Goal: Task Accomplishment & Management: Use online tool/utility

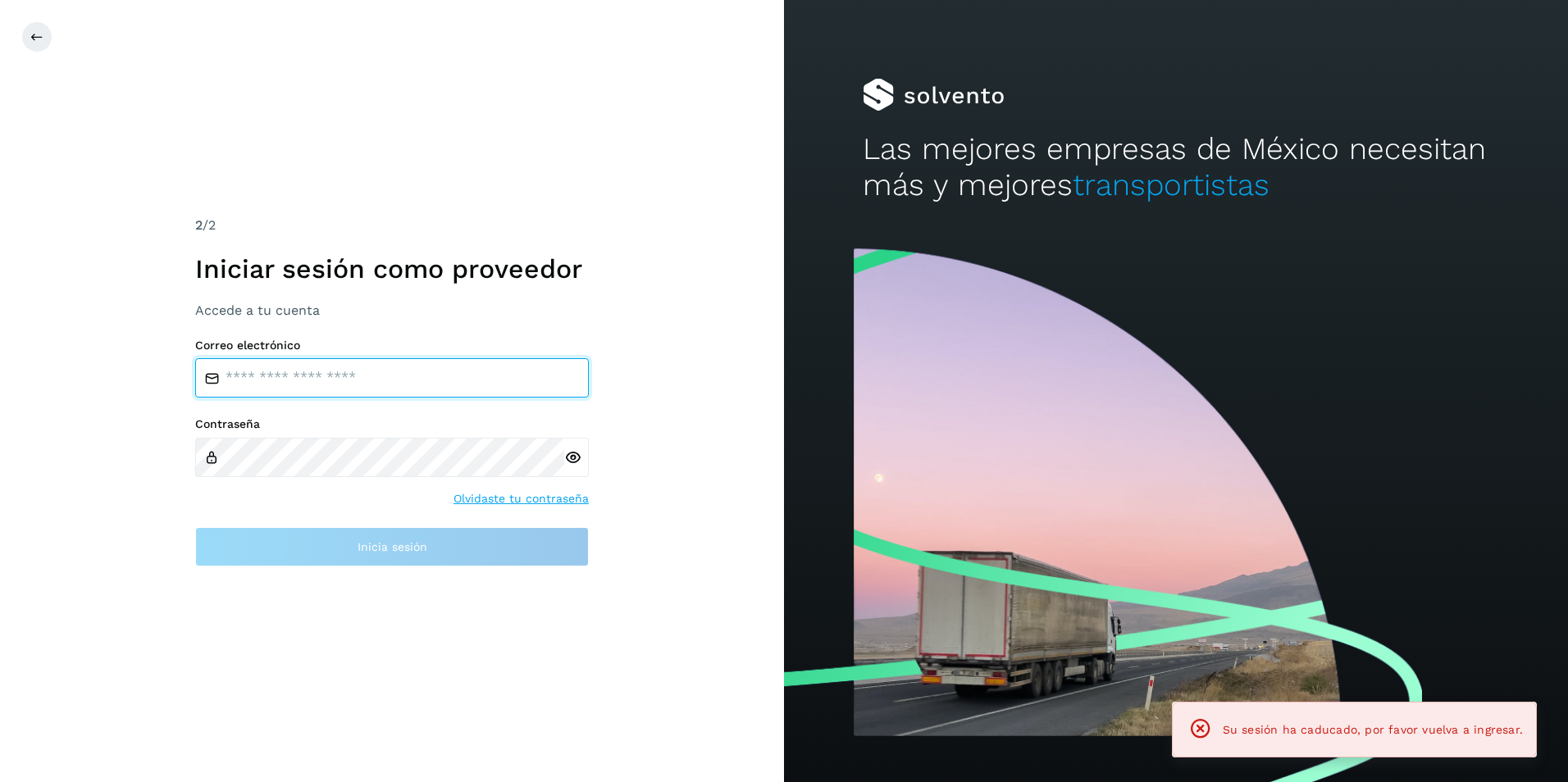
type input "**********"
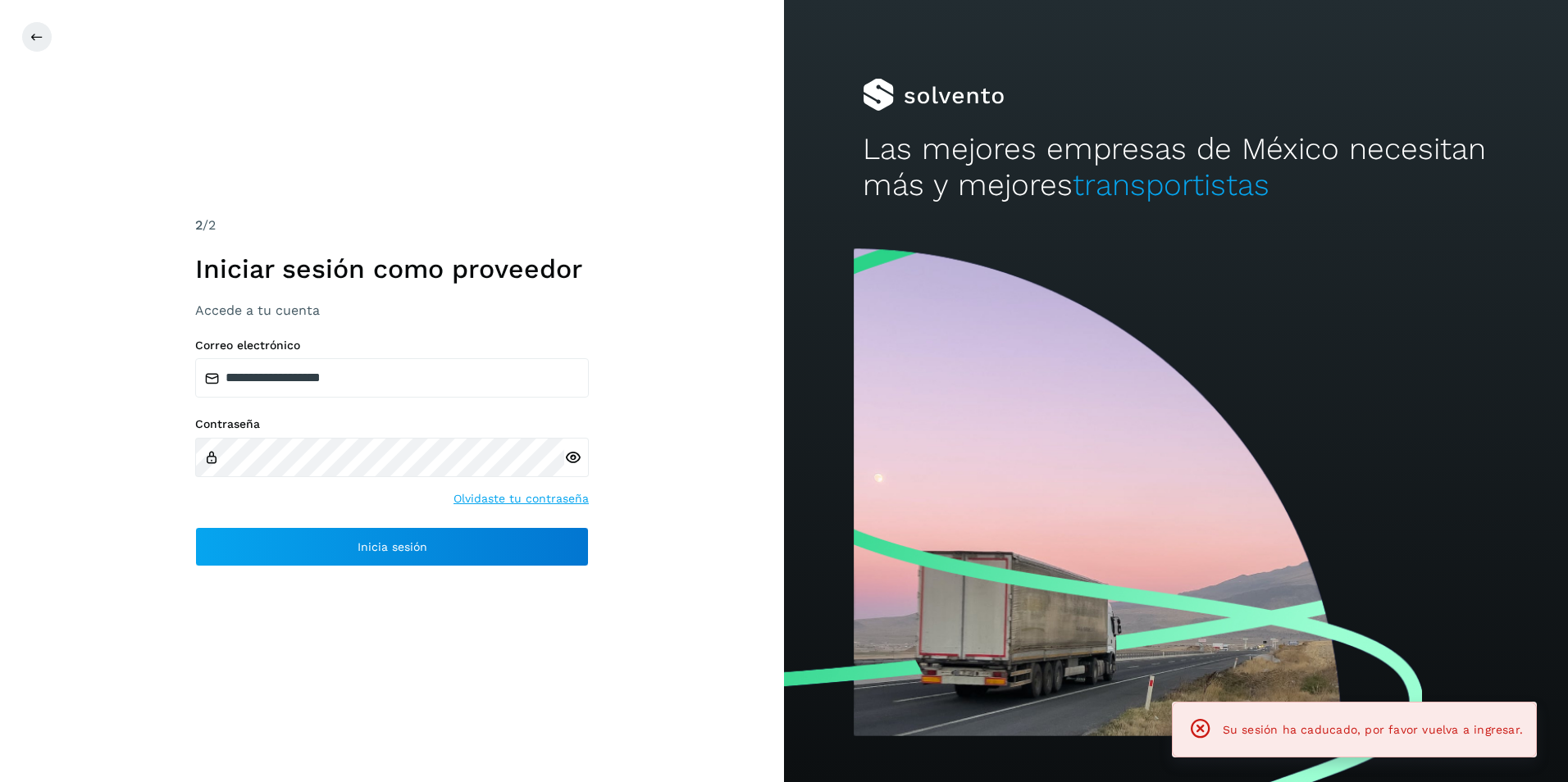
click at [305, 492] on div "Contraseña Olvidaste tu contraseña" at bounding box center [392, 462] width 393 height 90
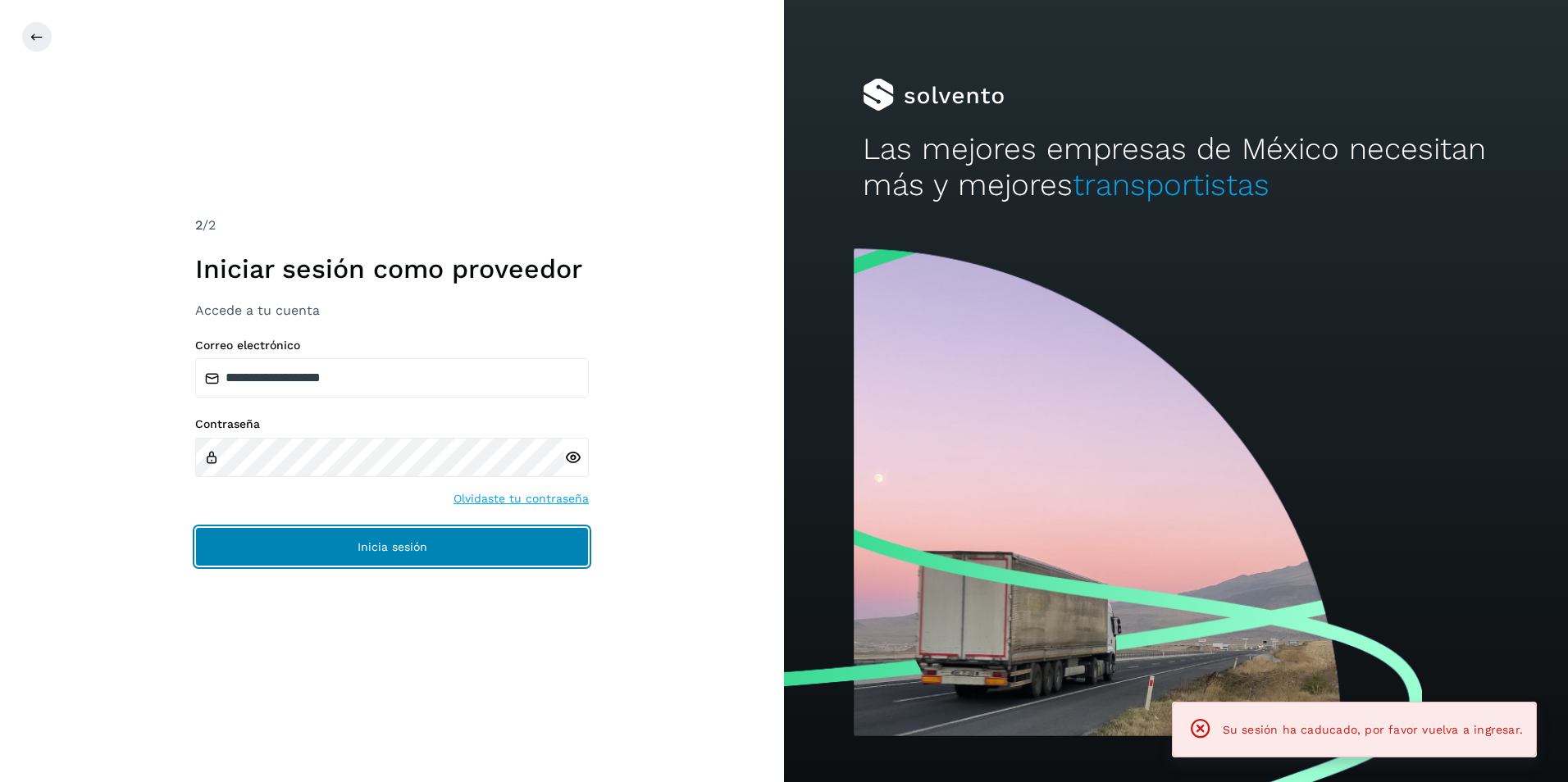
click at [387, 558] on button "Inicia sesión" at bounding box center [392, 546] width 393 height 40
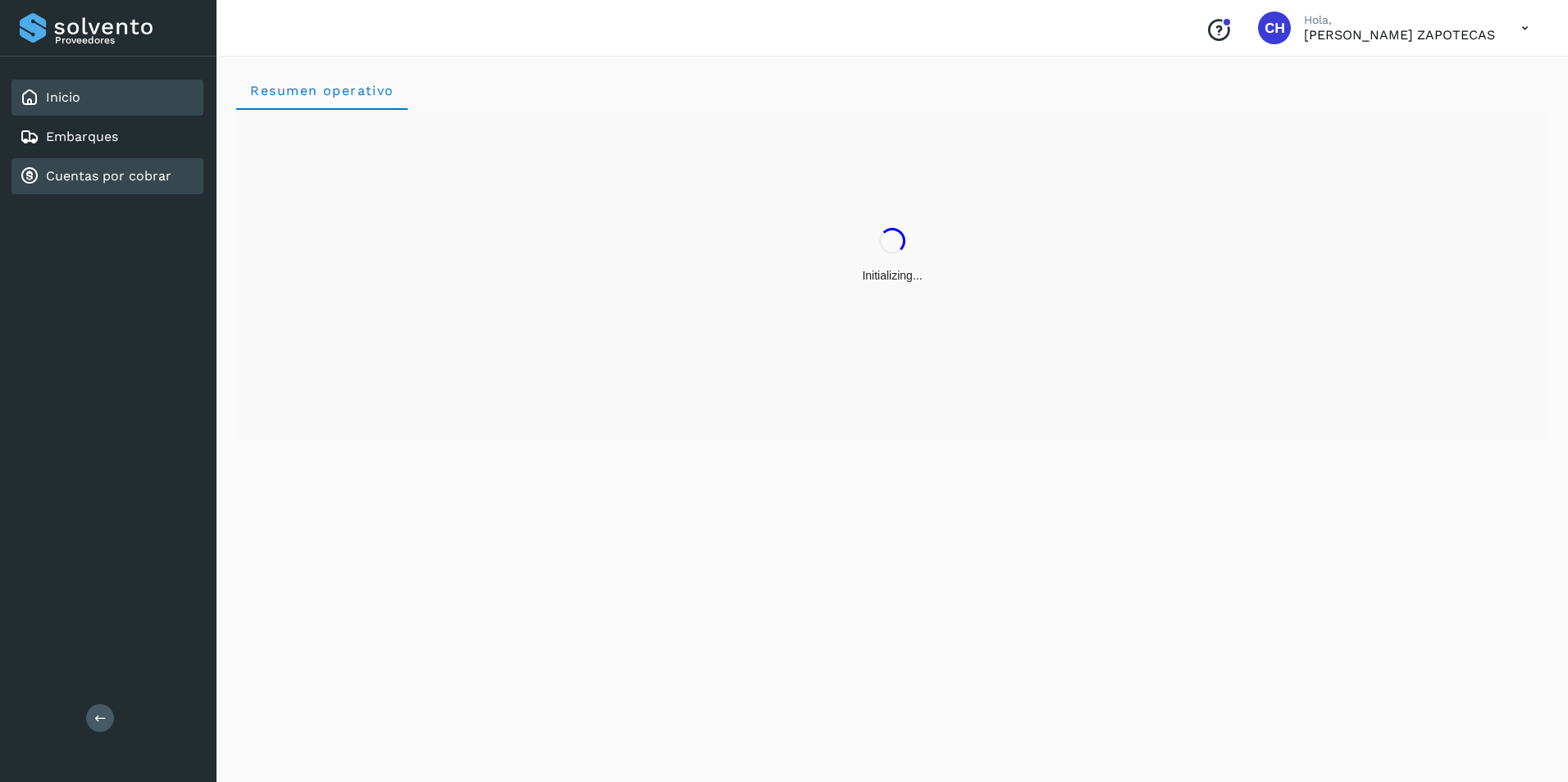
click at [82, 169] on link "Cuentas por cobrar" at bounding box center [108, 176] width 125 height 15
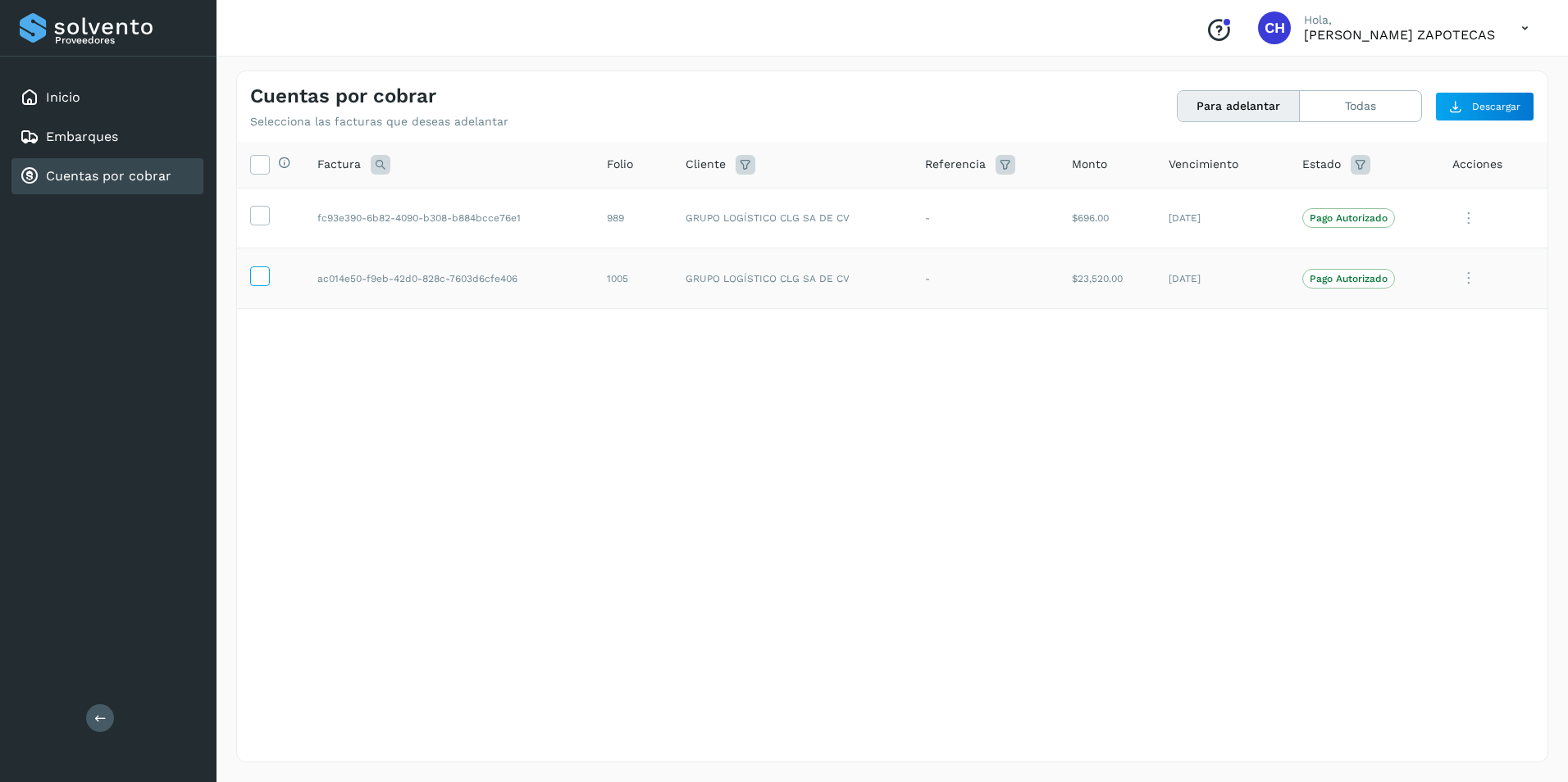
click at [255, 281] on icon at bounding box center [260, 275] width 17 height 17
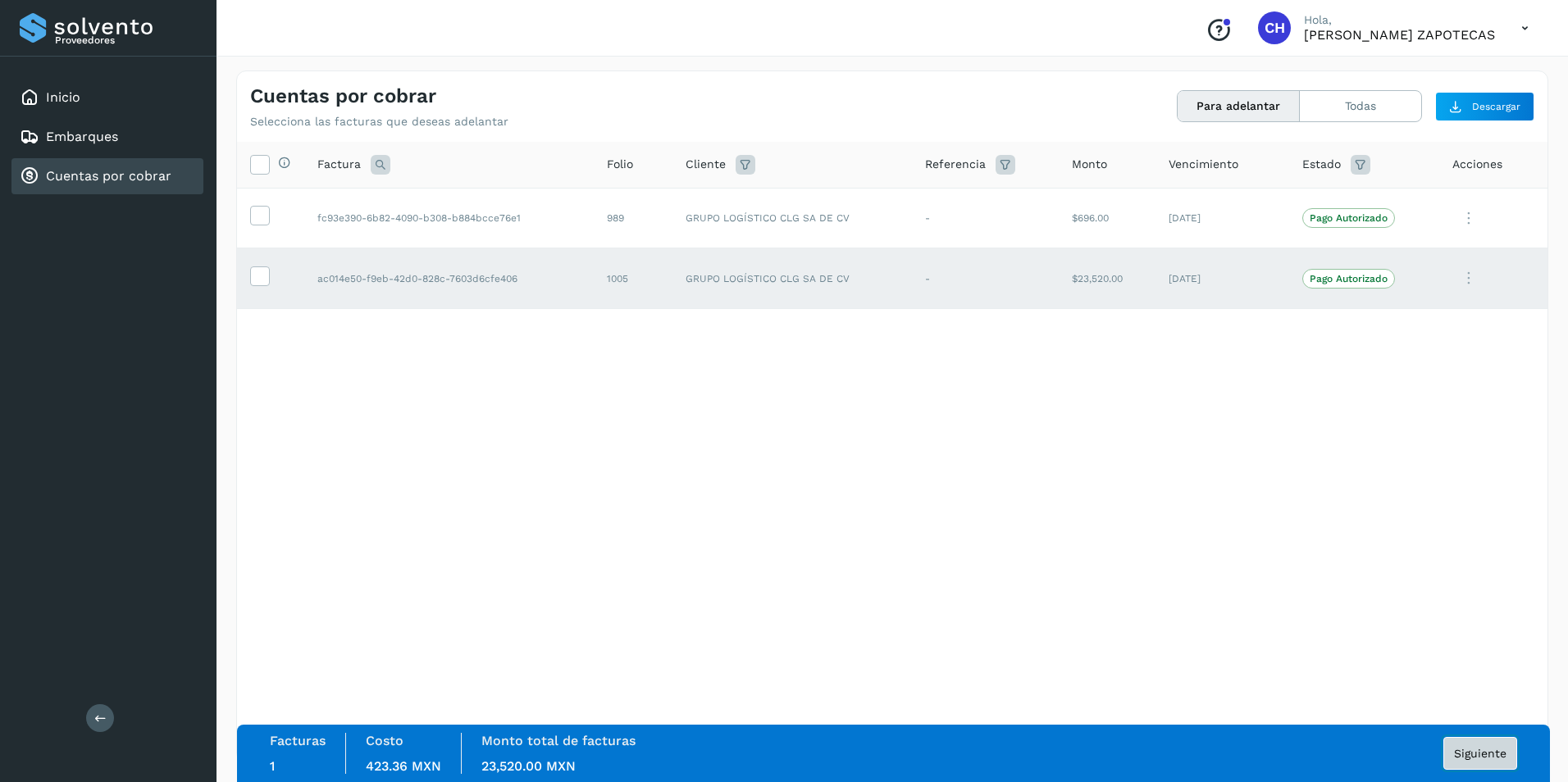
click at [1487, 761] on button "Siguiente" at bounding box center [1479, 753] width 74 height 33
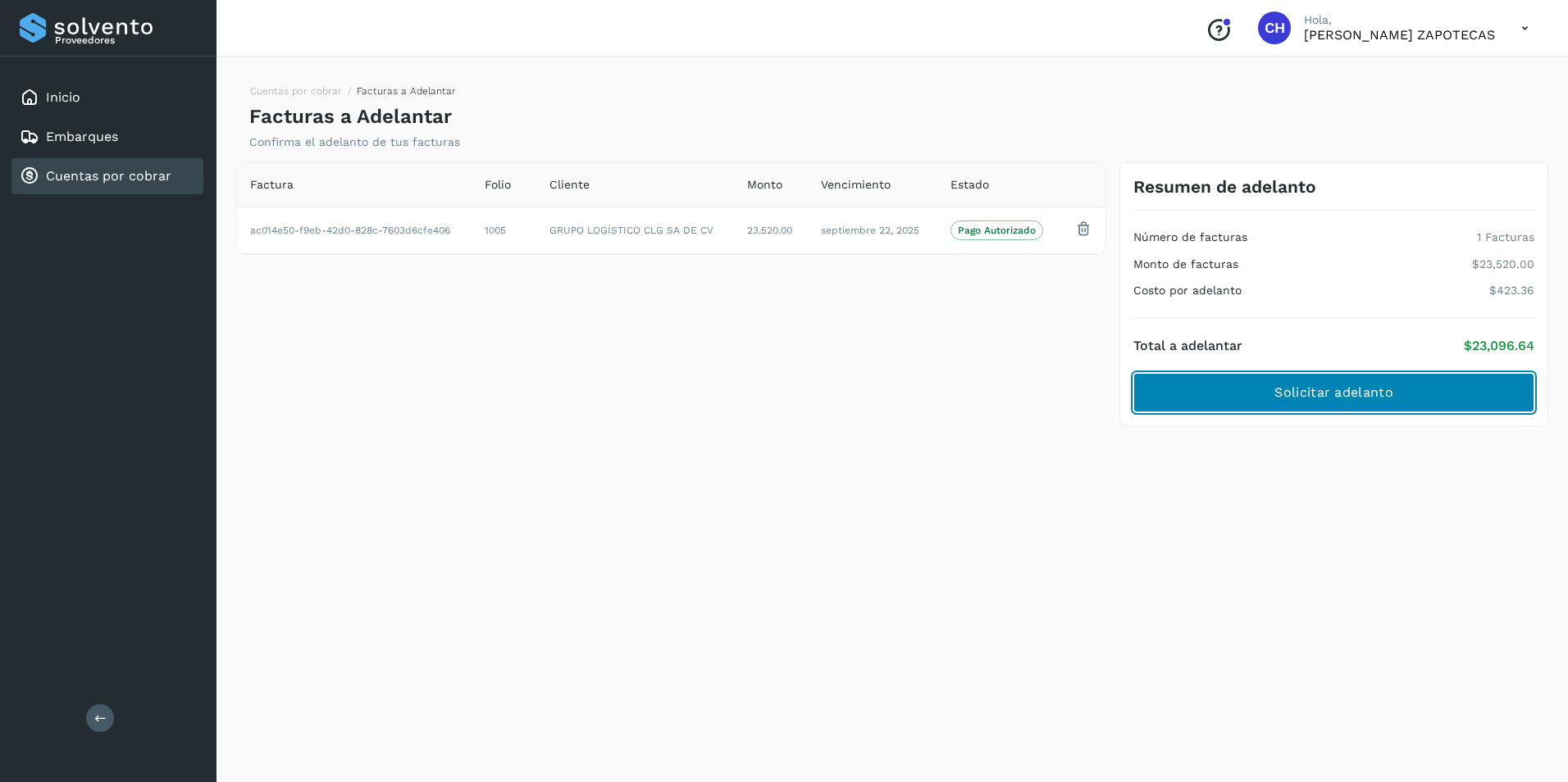
click at [1333, 404] on button "Solicitar adelanto" at bounding box center [1334, 392] width 401 height 40
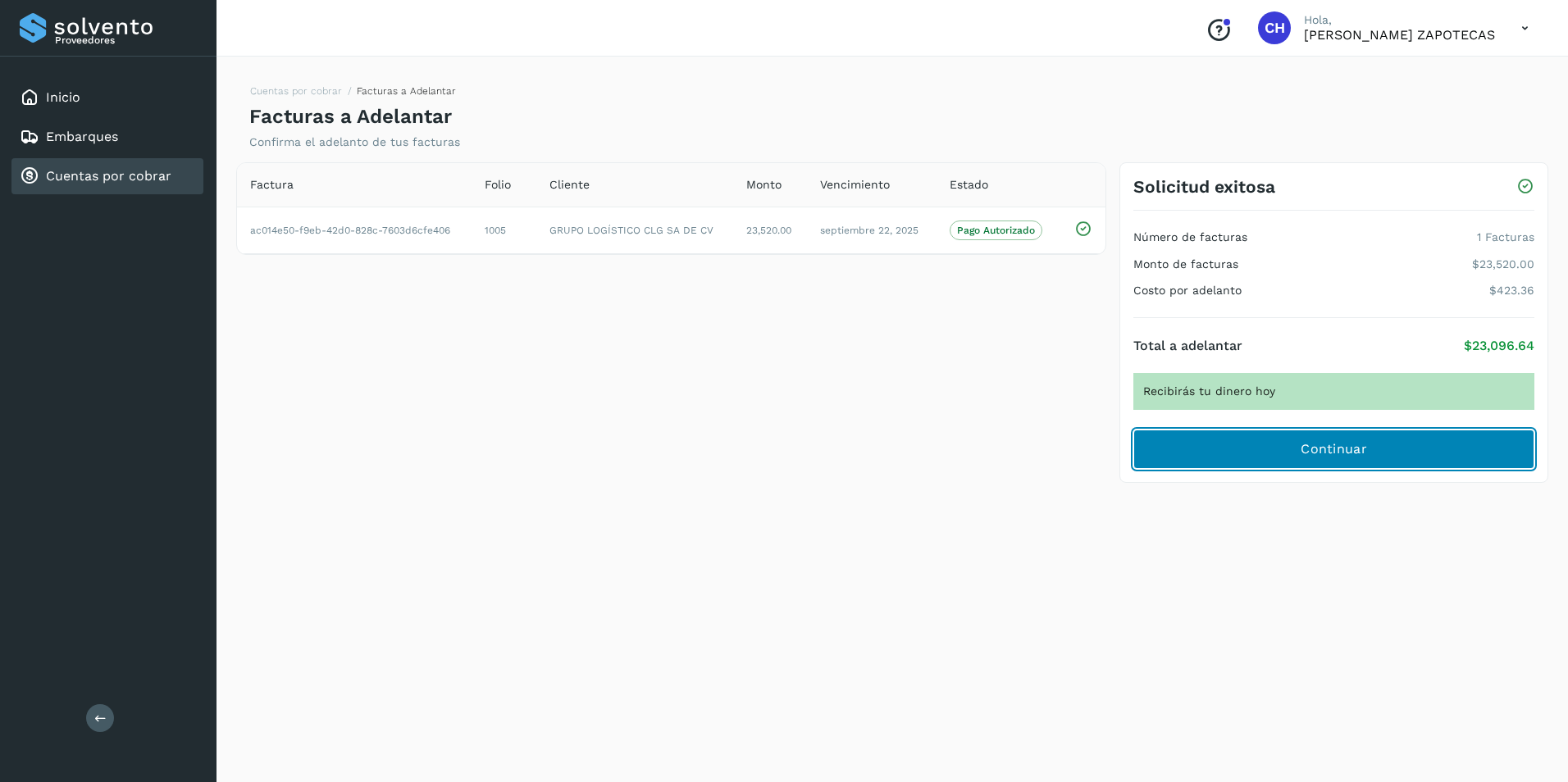
click at [1331, 445] on span "Continuar" at bounding box center [1334, 449] width 67 height 18
